Goal: Find specific page/section: Find specific page/section

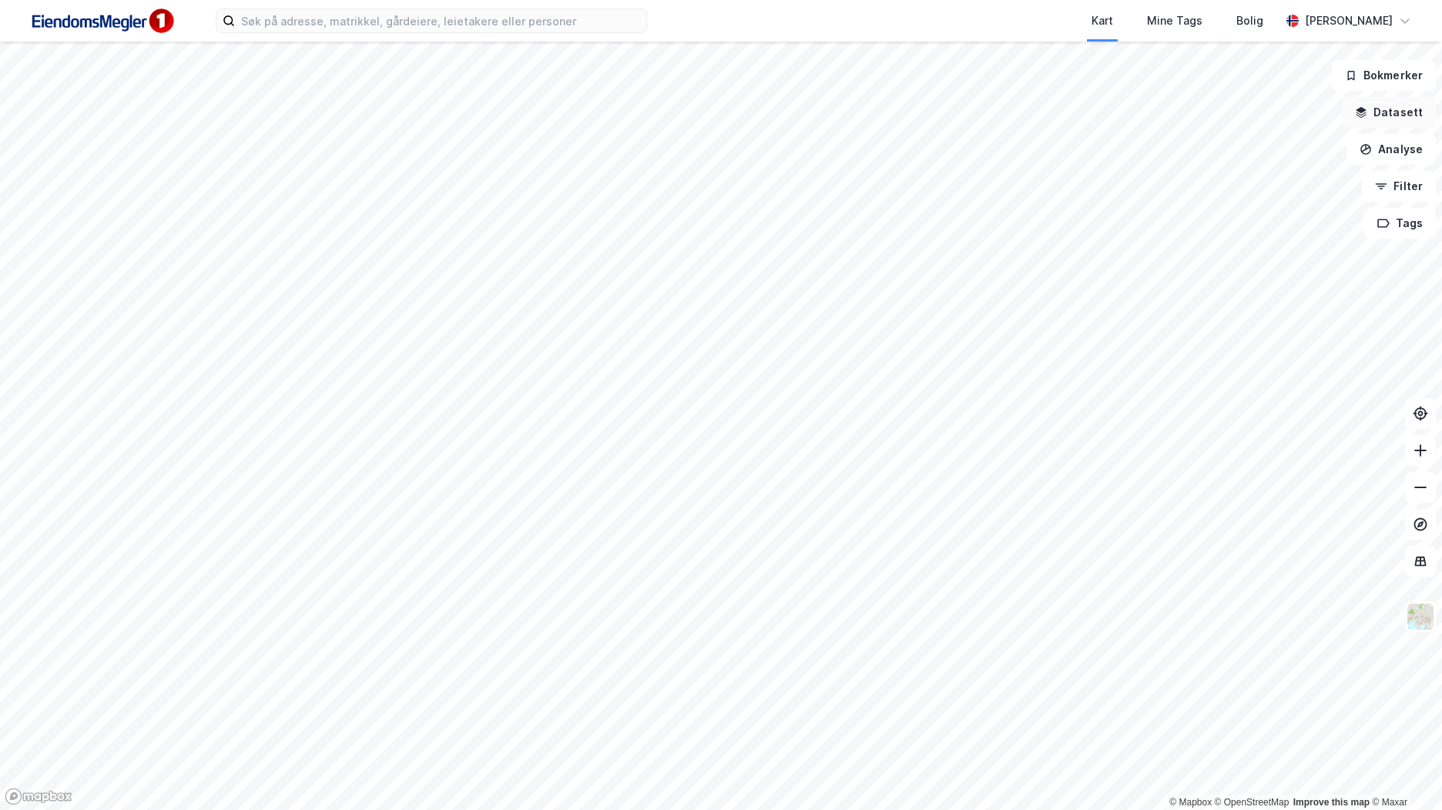
click at [1377, 116] on button "Datasett" at bounding box center [1389, 112] width 94 height 31
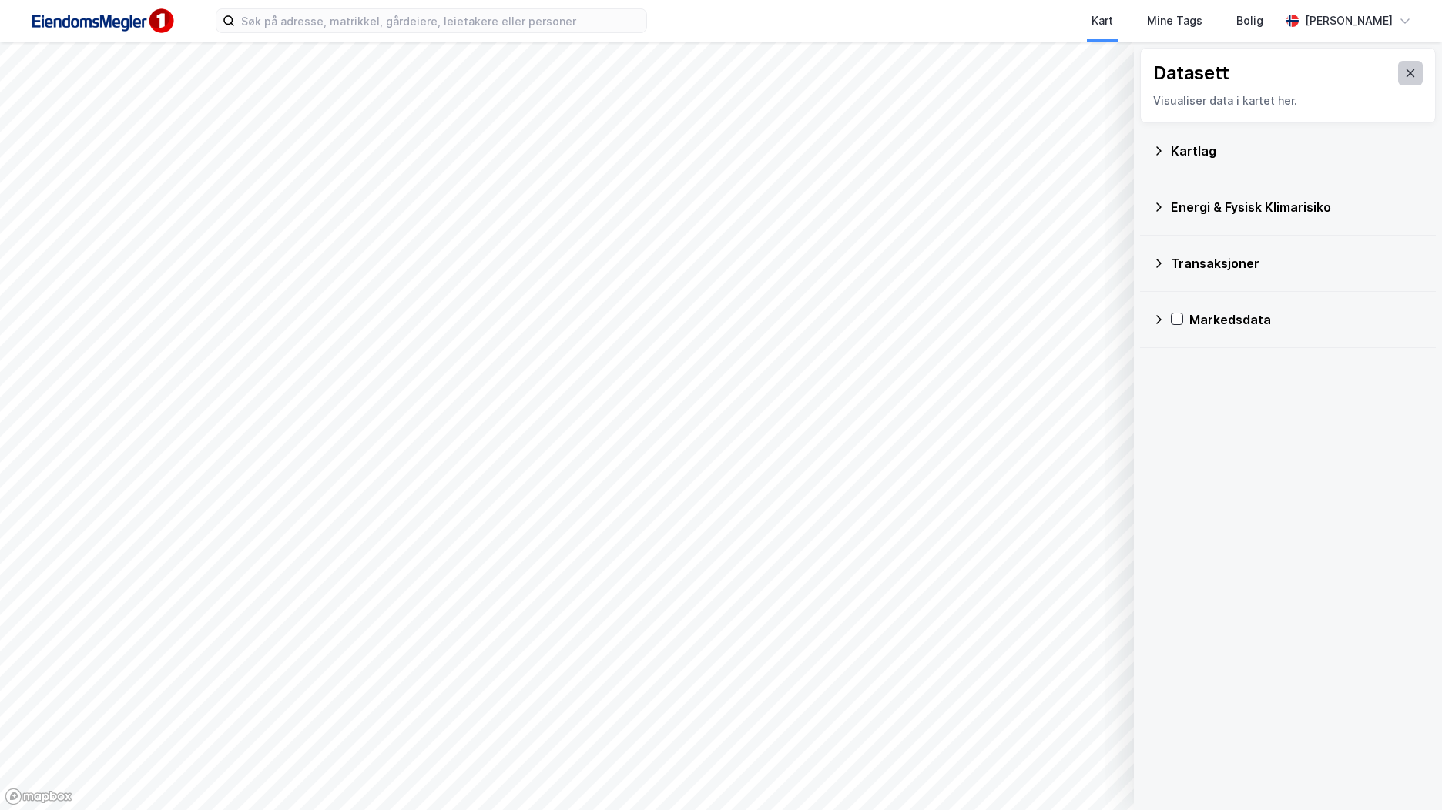
click at [1398, 75] on button at bounding box center [1410, 73] width 25 height 25
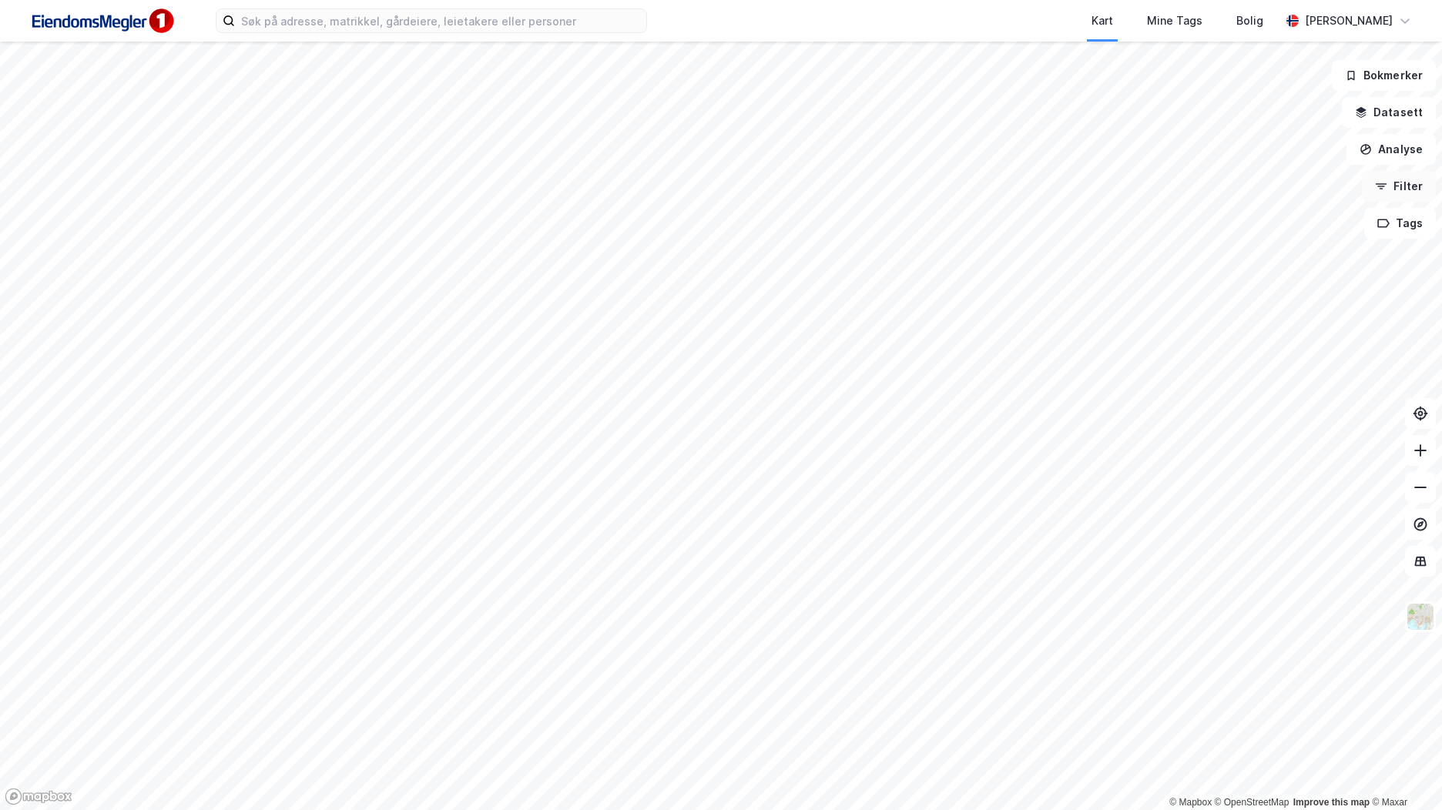
click at [1387, 187] on icon "button" at bounding box center [1381, 186] width 12 height 12
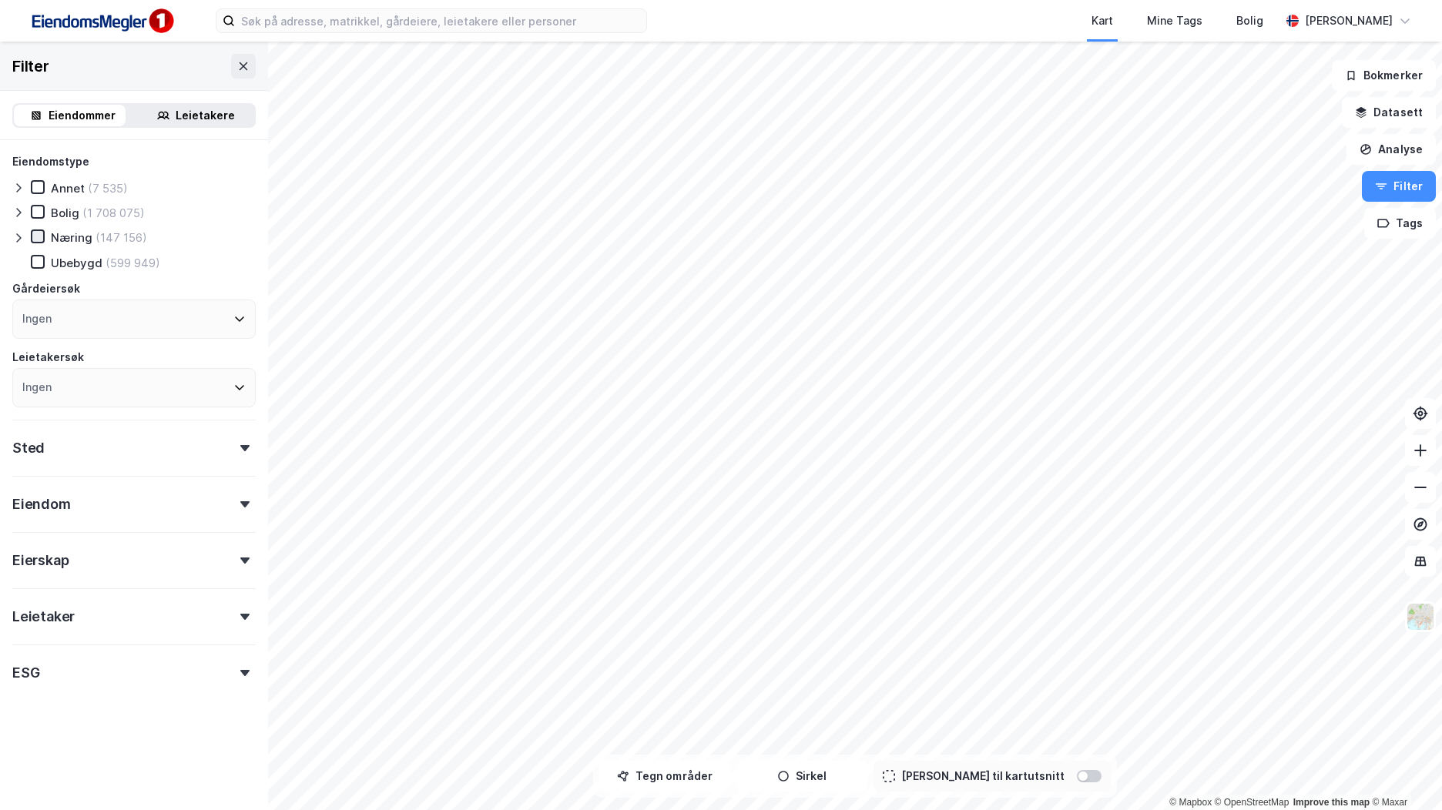
click at [40, 236] on icon at bounding box center [38, 236] width 8 height 5
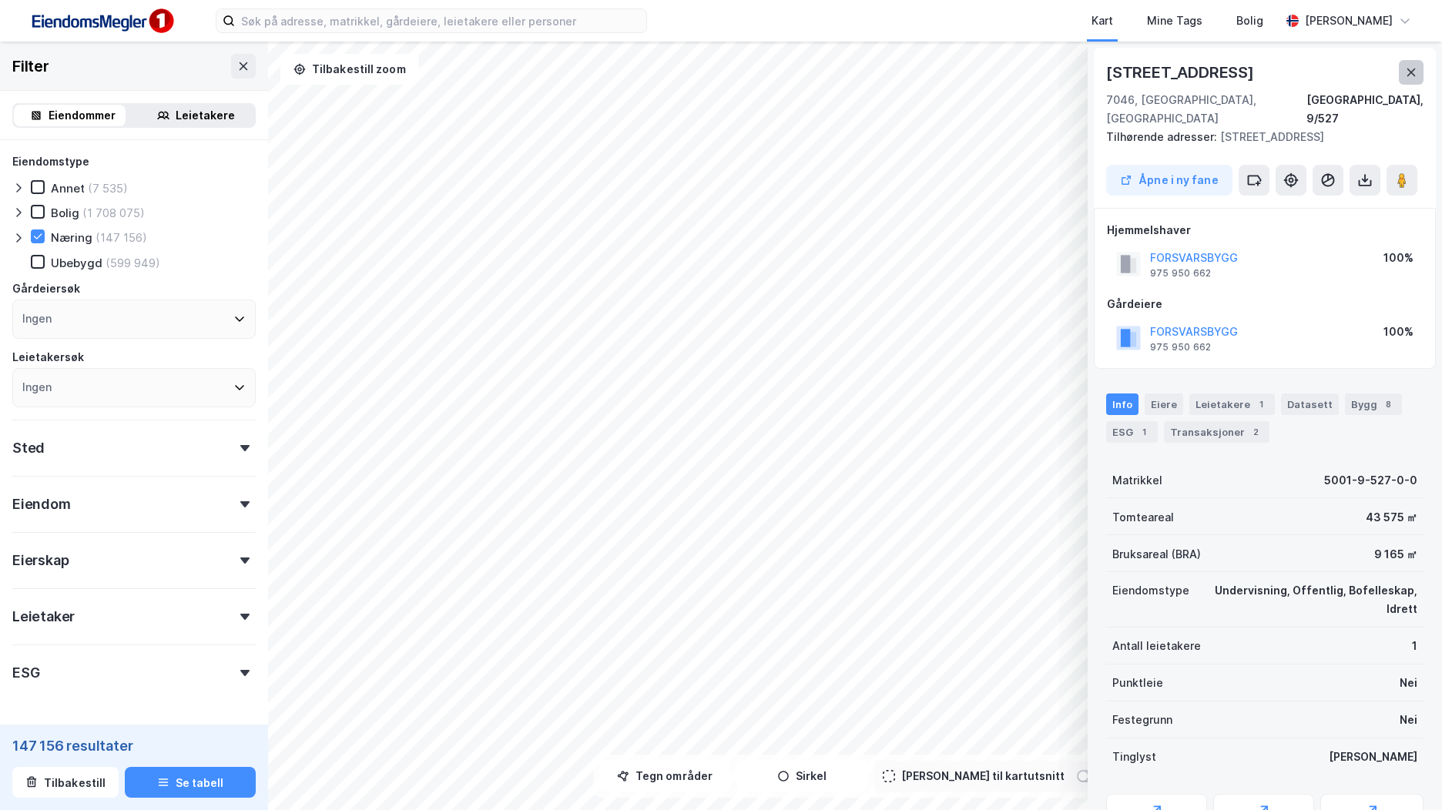
click at [1405, 68] on icon at bounding box center [1411, 72] width 12 height 12
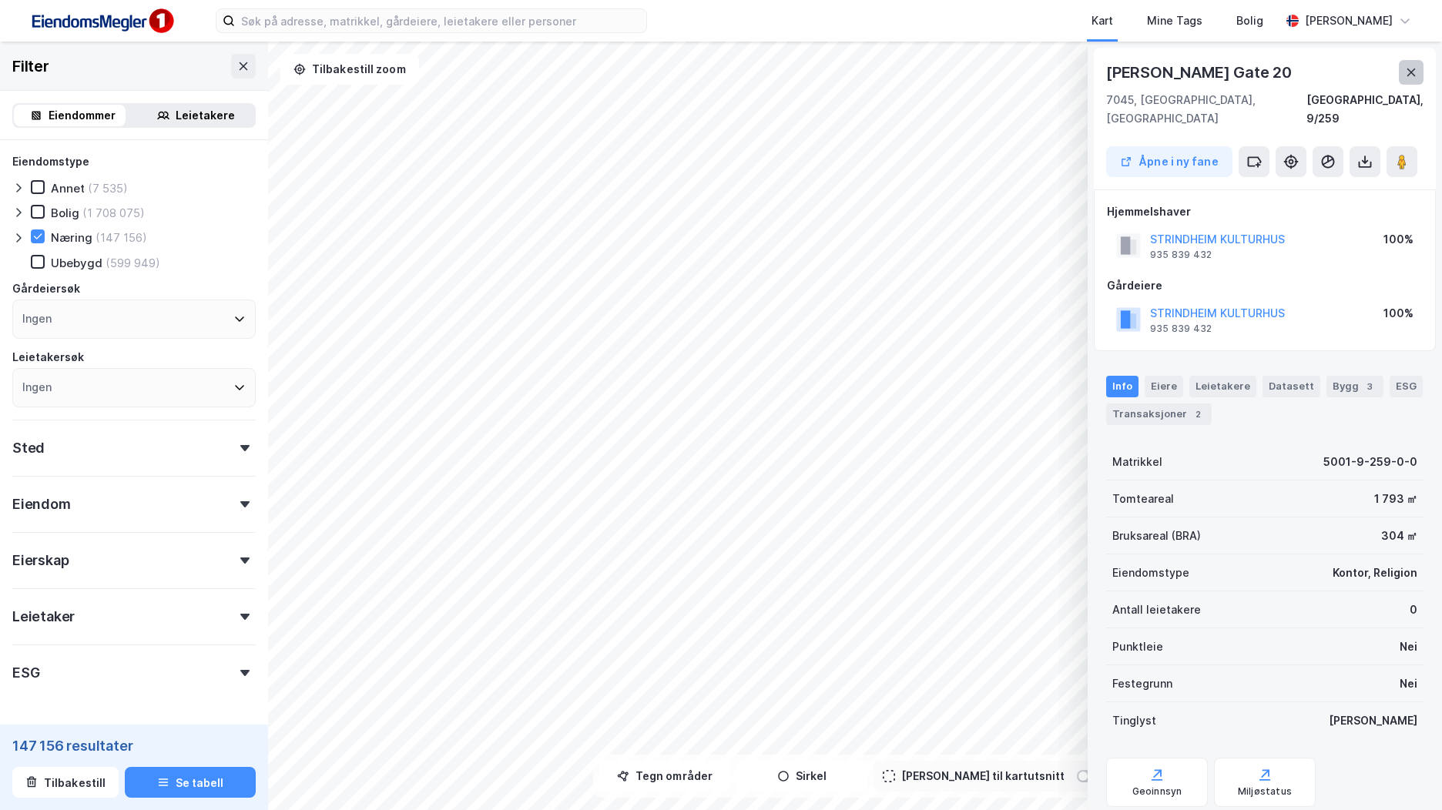
click at [1410, 76] on icon at bounding box center [1411, 72] width 12 height 12
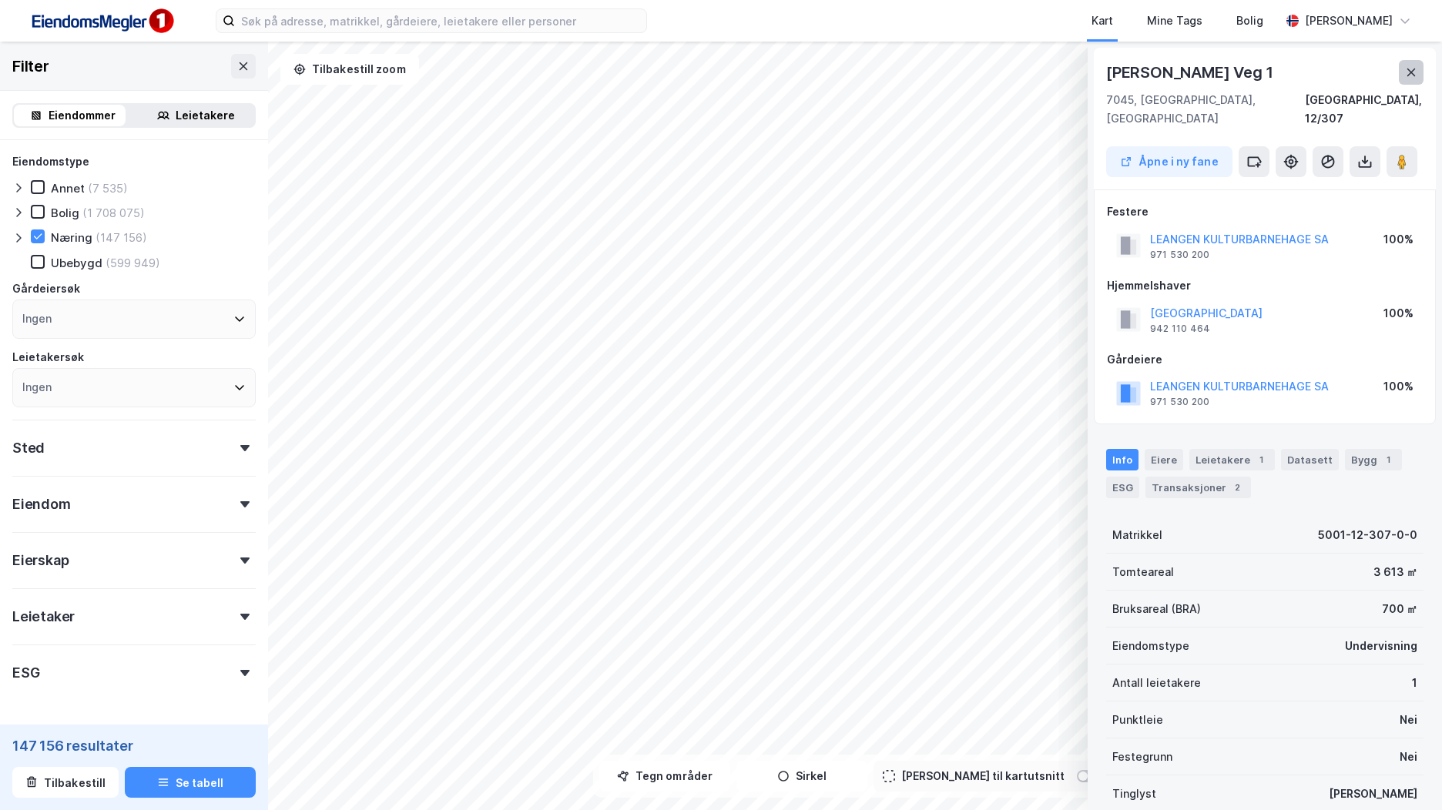
click at [1401, 75] on button at bounding box center [1411, 72] width 25 height 25
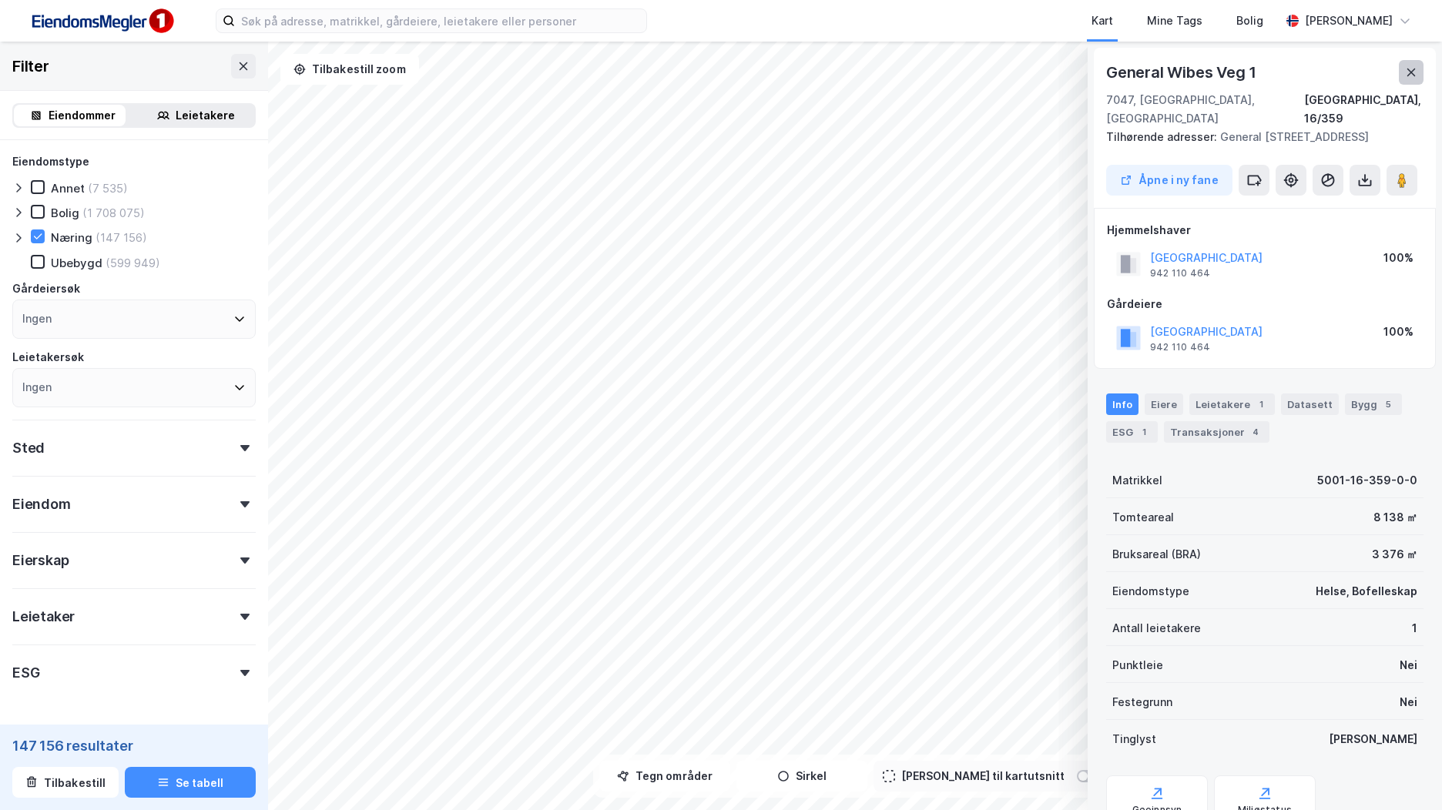
click at [1417, 69] on icon at bounding box center [1411, 72] width 12 height 12
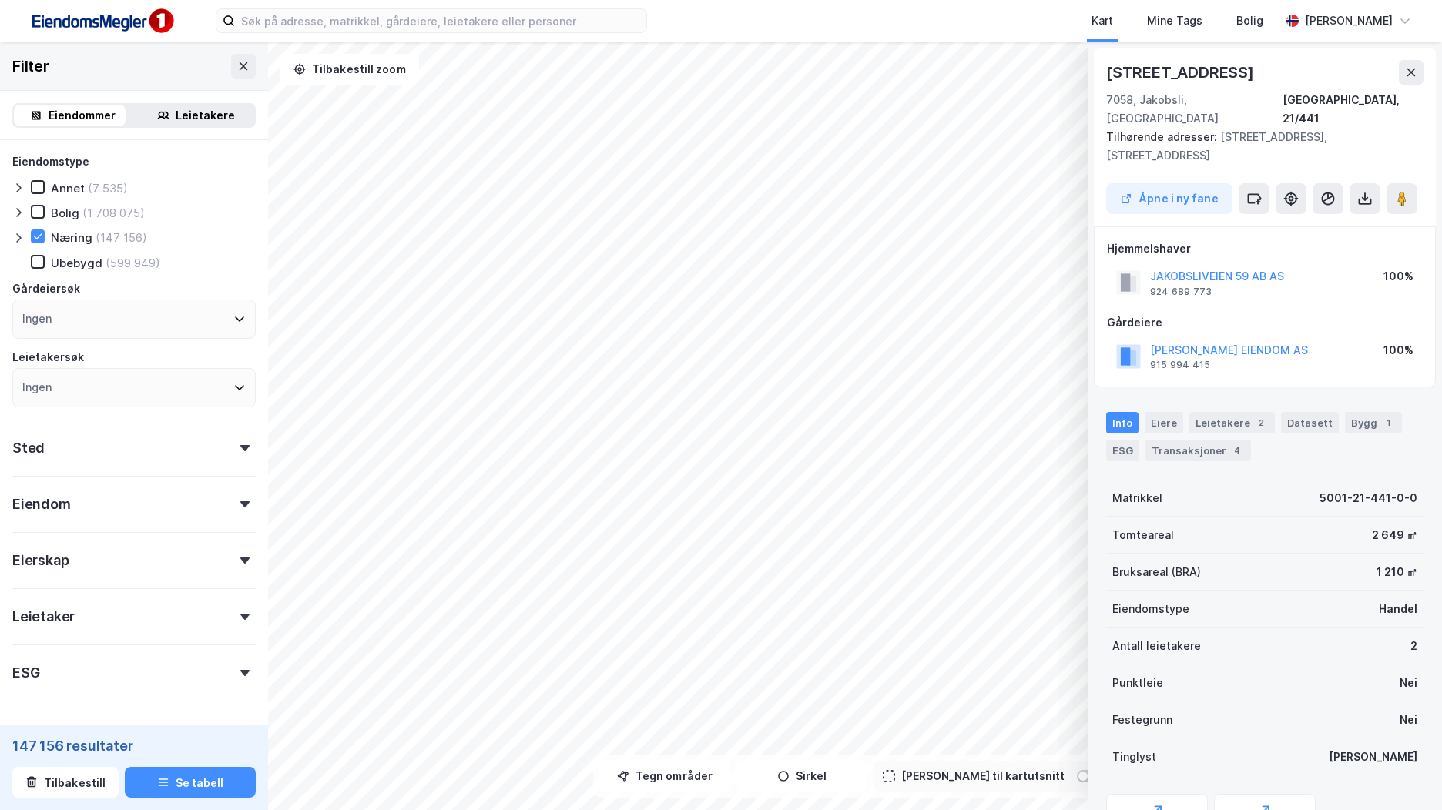
click at [1408, 68] on icon at bounding box center [1411, 72] width 12 height 12
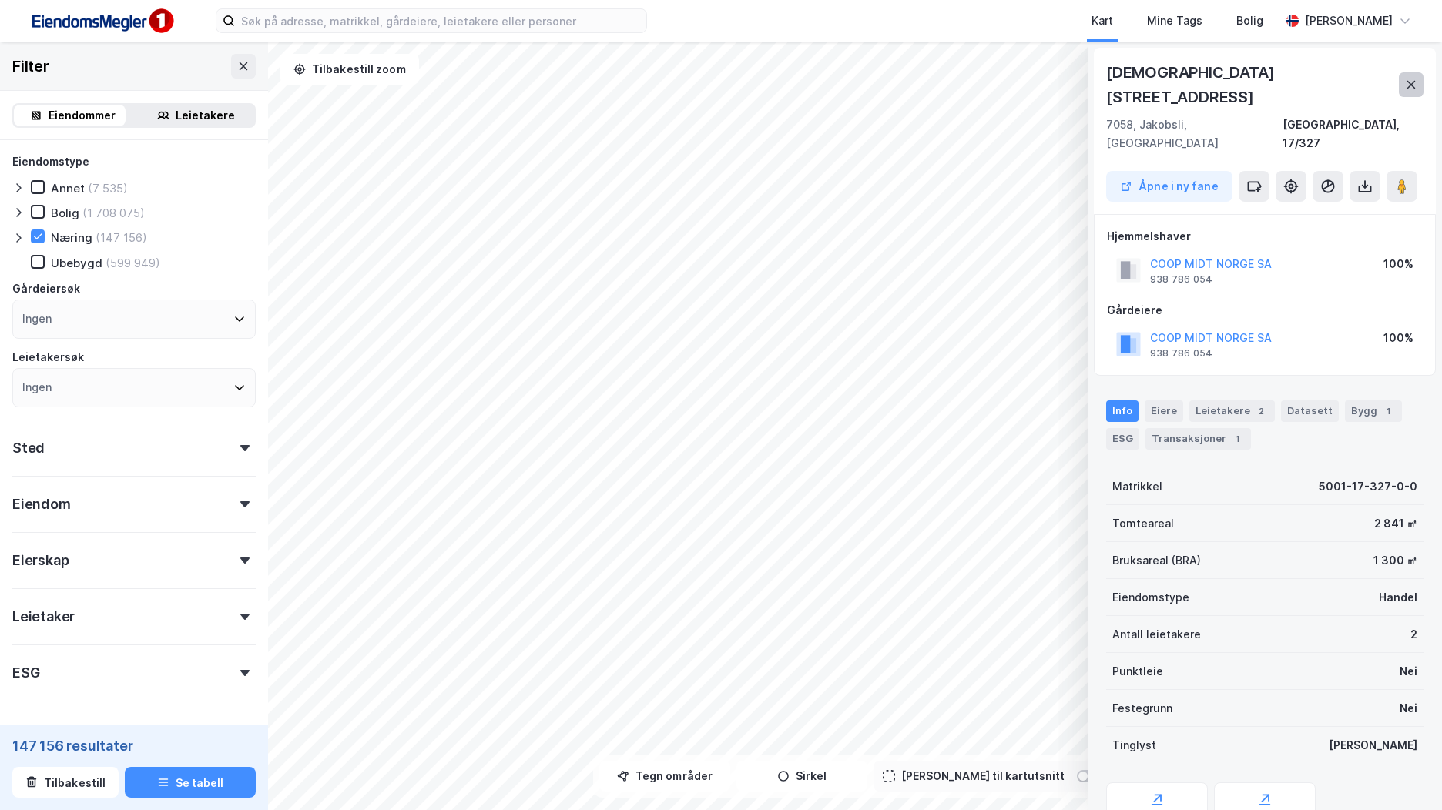
click at [1399, 72] on button at bounding box center [1411, 84] width 25 height 25
click at [1404, 72] on button at bounding box center [1411, 84] width 25 height 25
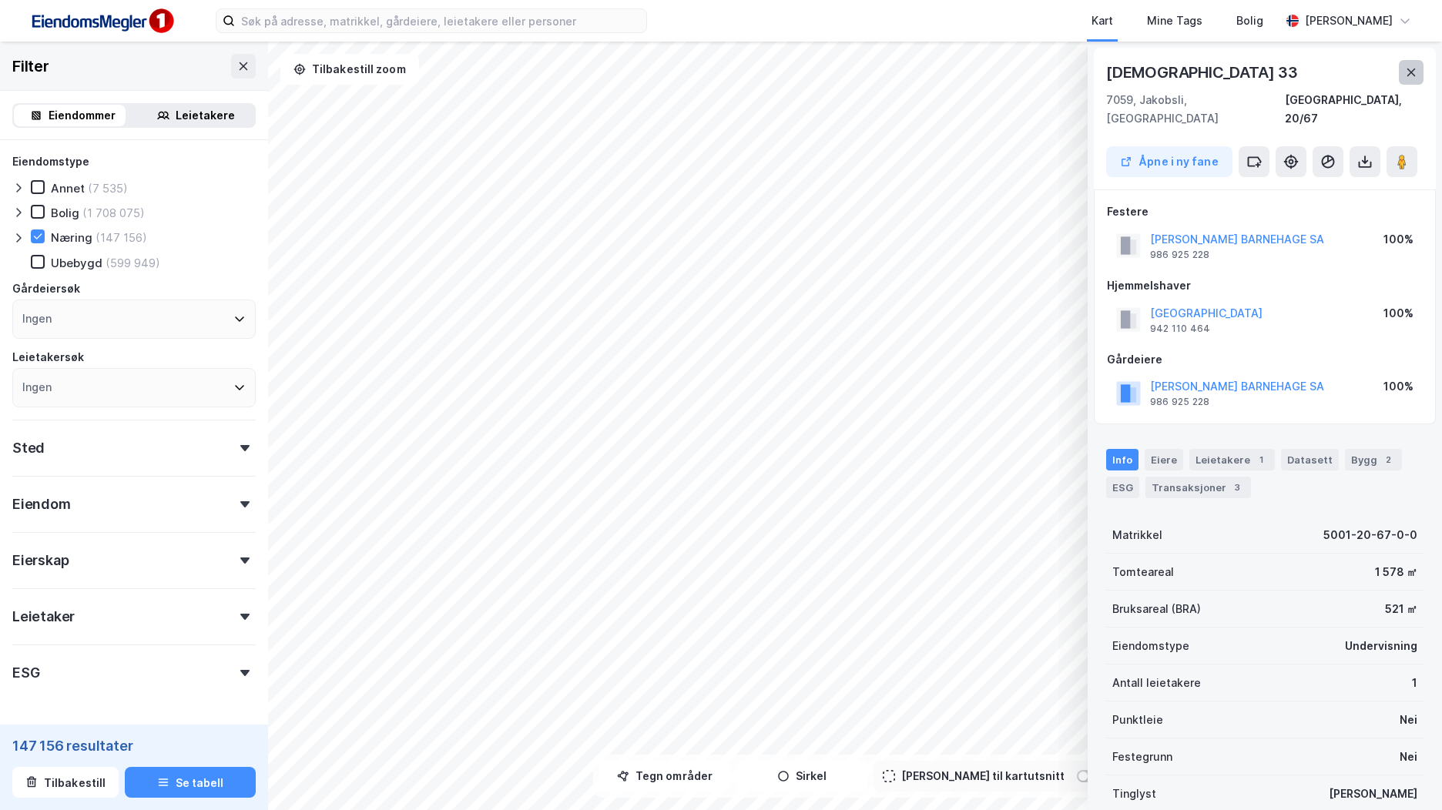
click at [1407, 69] on icon at bounding box center [1411, 73] width 8 height 8
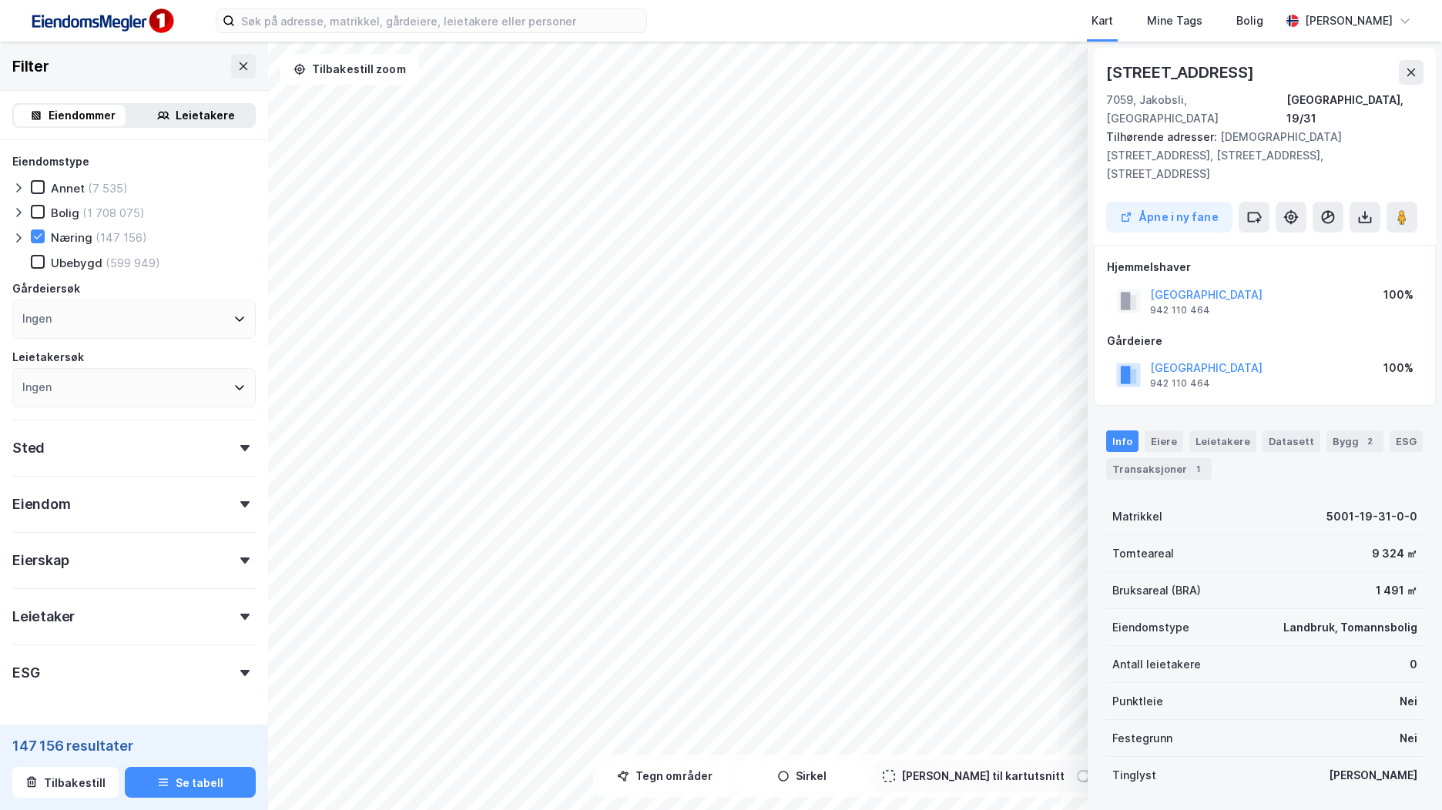
click at [1398, 66] on div "[STREET_ADDRESS]" at bounding box center [1264, 72] width 317 height 25
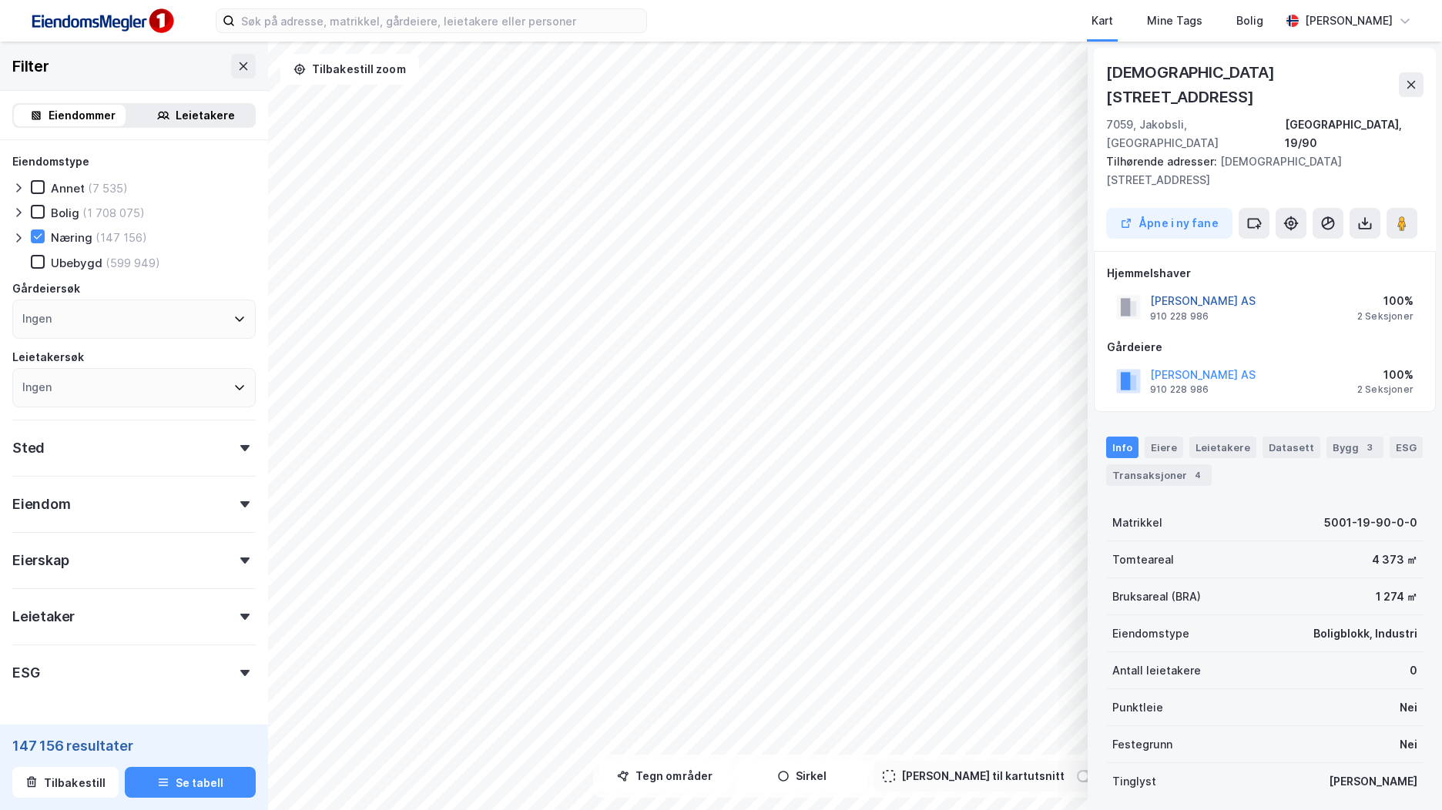
click at [0, 0] on button "[PERSON_NAME] AS" at bounding box center [0, 0] width 0 height 0
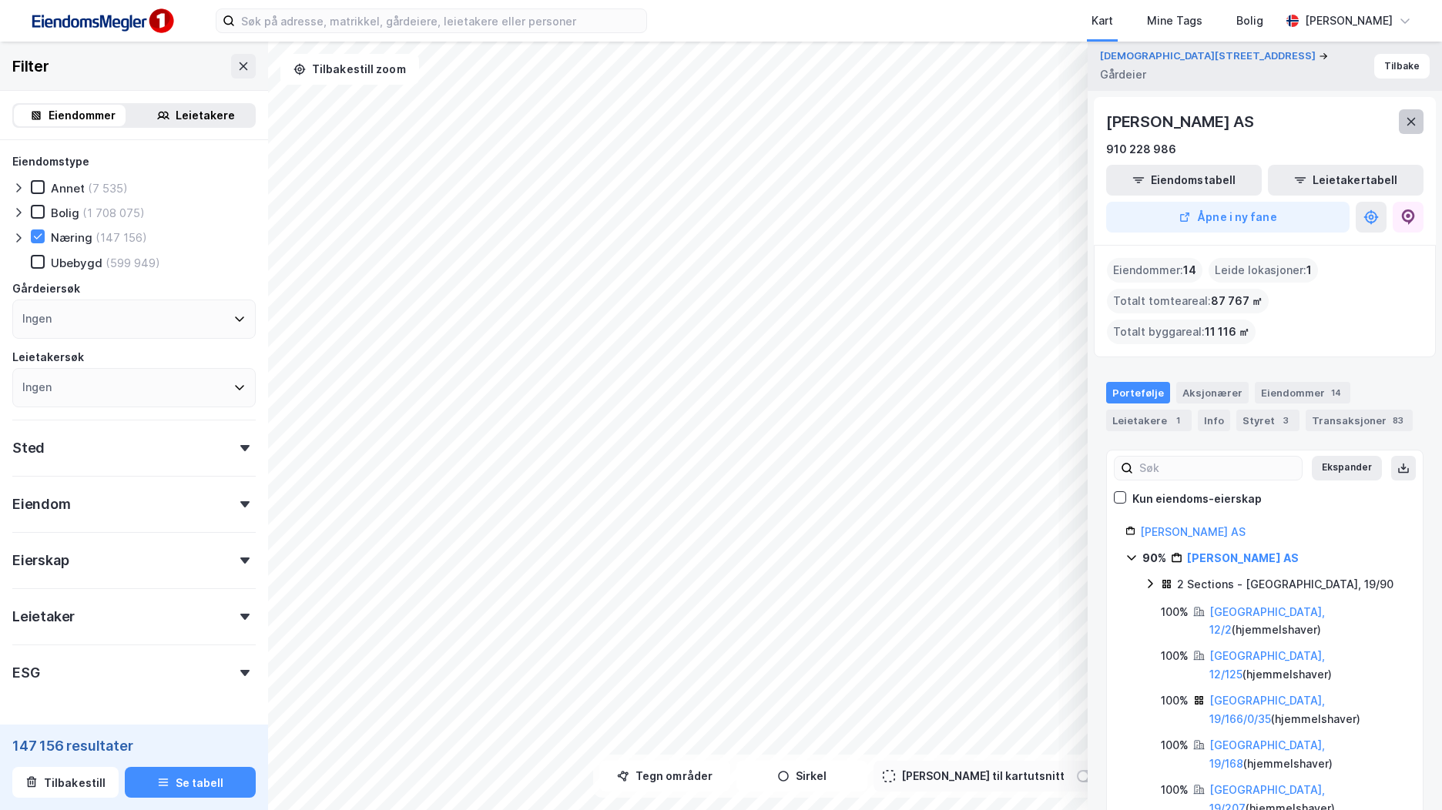
click at [1400, 126] on button at bounding box center [1411, 121] width 25 height 25
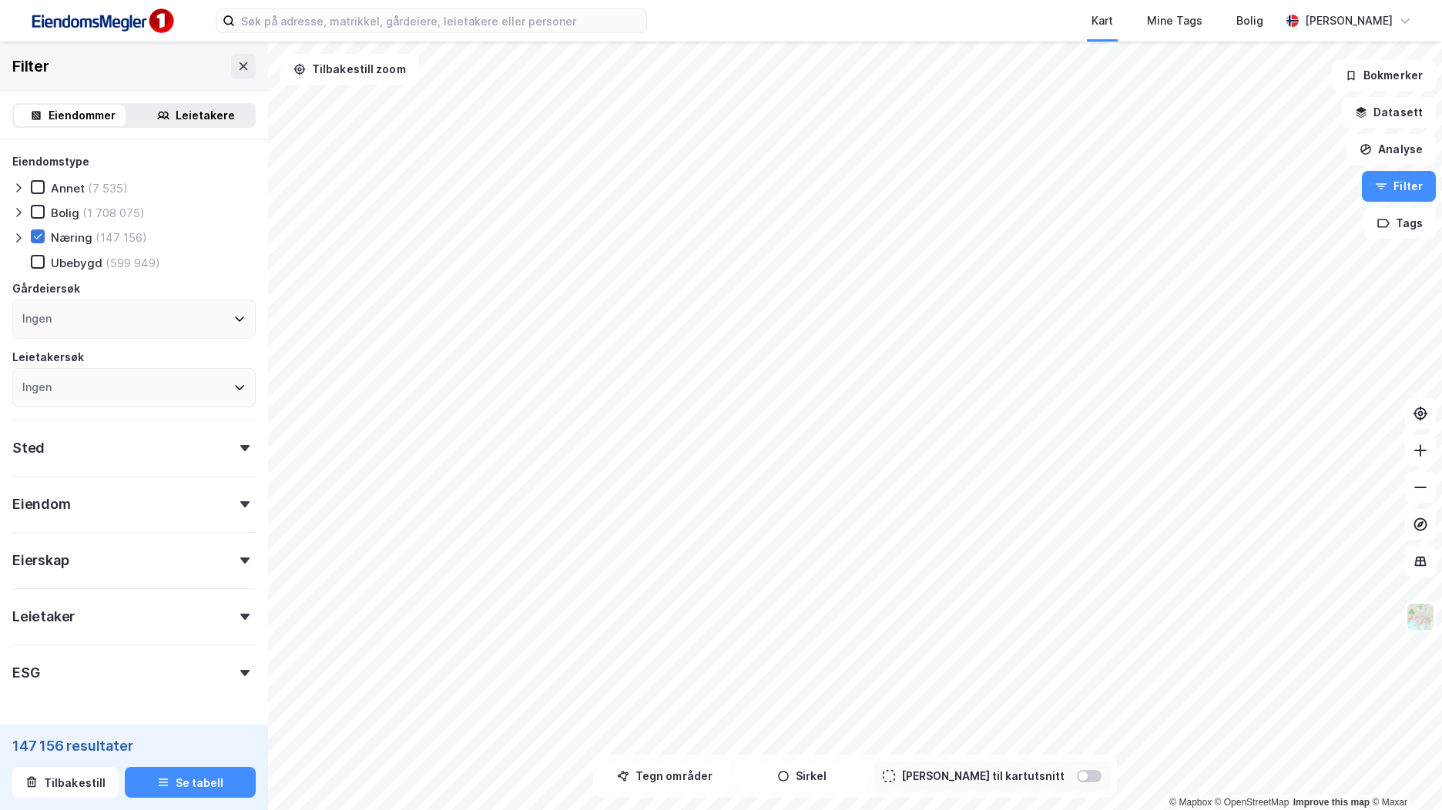
click at [37, 241] on icon at bounding box center [37, 236] width 11 height 11
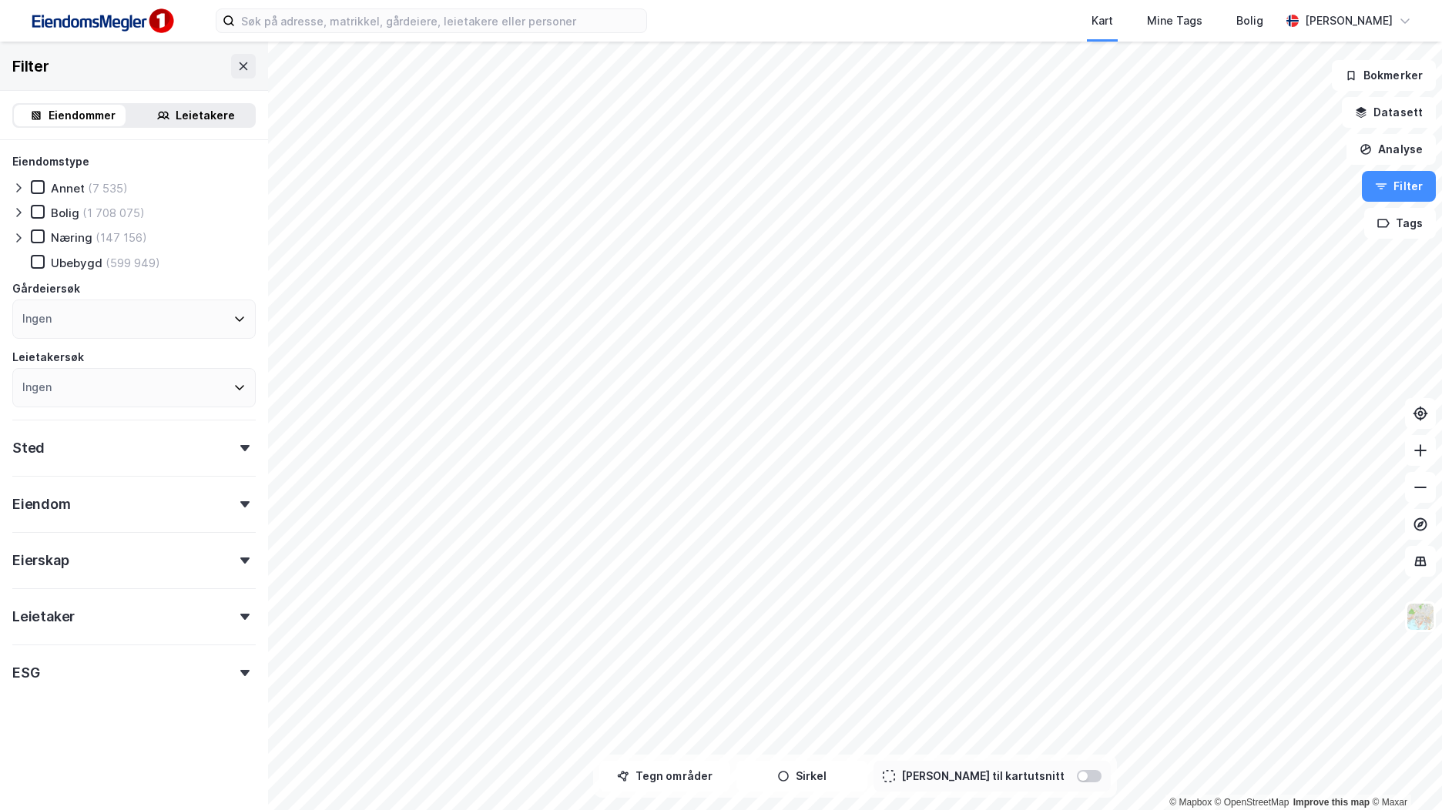
click at [966, 15] on div "Kart Mine Tags Bolig [PERSON_NAME] © Mapbox © OpenStreetMap Improve this map © …" at bounding box center [721, 405] width 1442 height 810
click at [908, 0] on html "Kart Mine Tags Bolig [PERSON_NAME] © Mapbox © OpenStreetMap Improve this map © …" at bounding box center [721, 405] width 1442 height 810
click at [813, 0] on html "Kart Mine Tags Bolig [PERSON_NAME] © Mapbox © OpenStreetMap Improve this map © …" at bounding box center [721, 405] width 1442 height 810
click at [45, 240] on div "Næring (147 156)" at bounding box center [89, 237] width 116 height 15
